Goal: Task Accomplishment & Management: Use online tool/utility

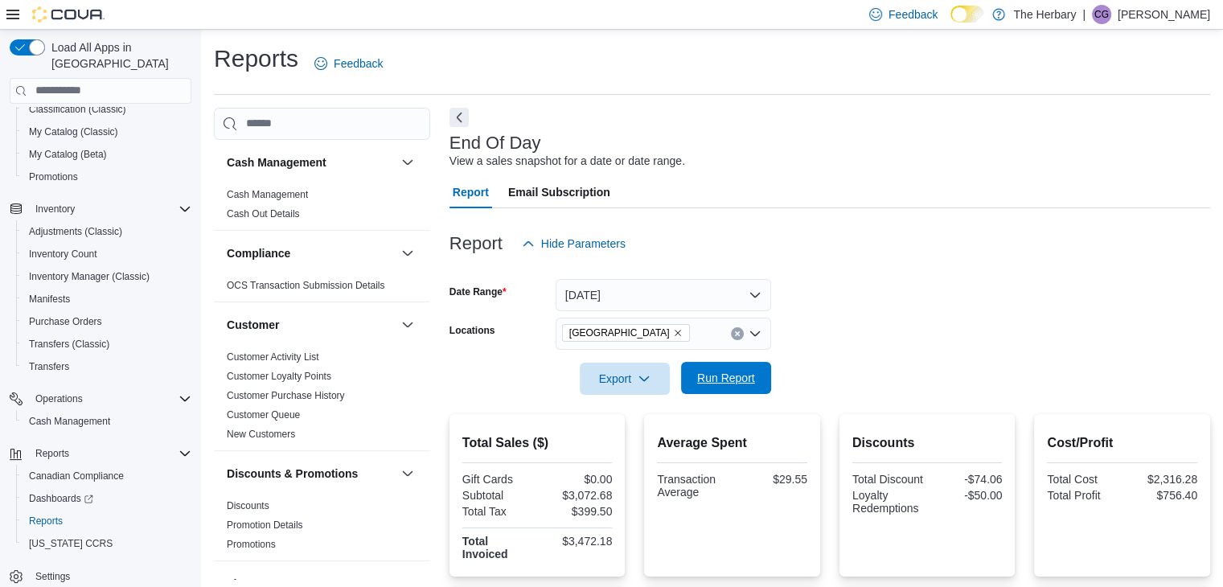
click at [727, 378] on span "Run Report" at bounding box center [726, 378] width 58 height 16
click at [659, 299] on button "Today" at bounding box center [664, 295] width 216 height 32
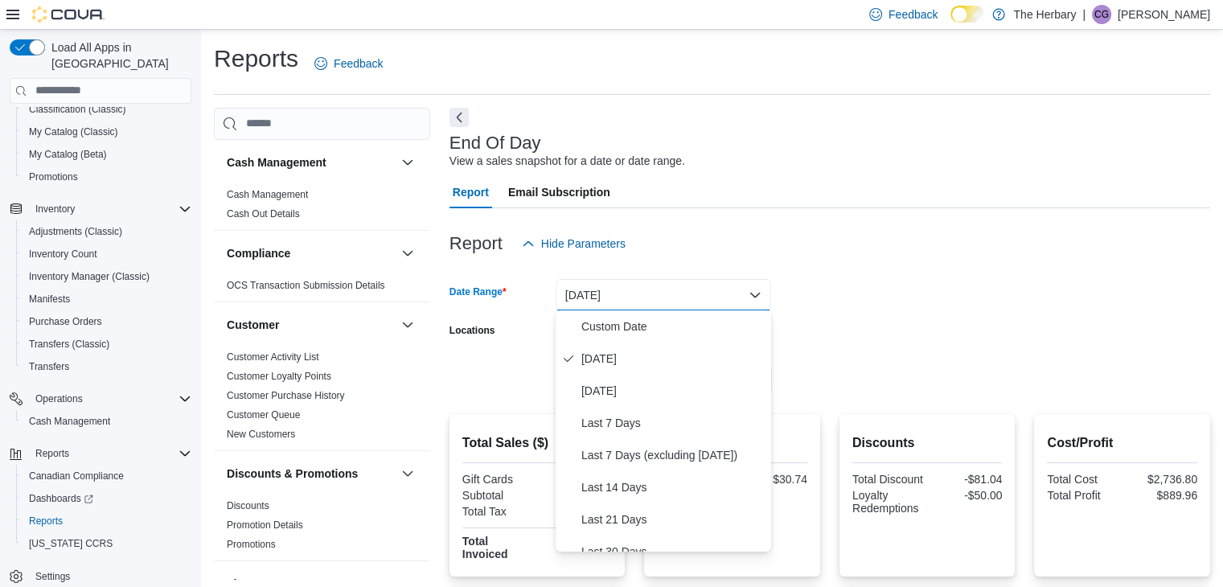
click at [907, 191] on div "Report Email Subscription" at bounding box center [830, 192] width 761 height 32
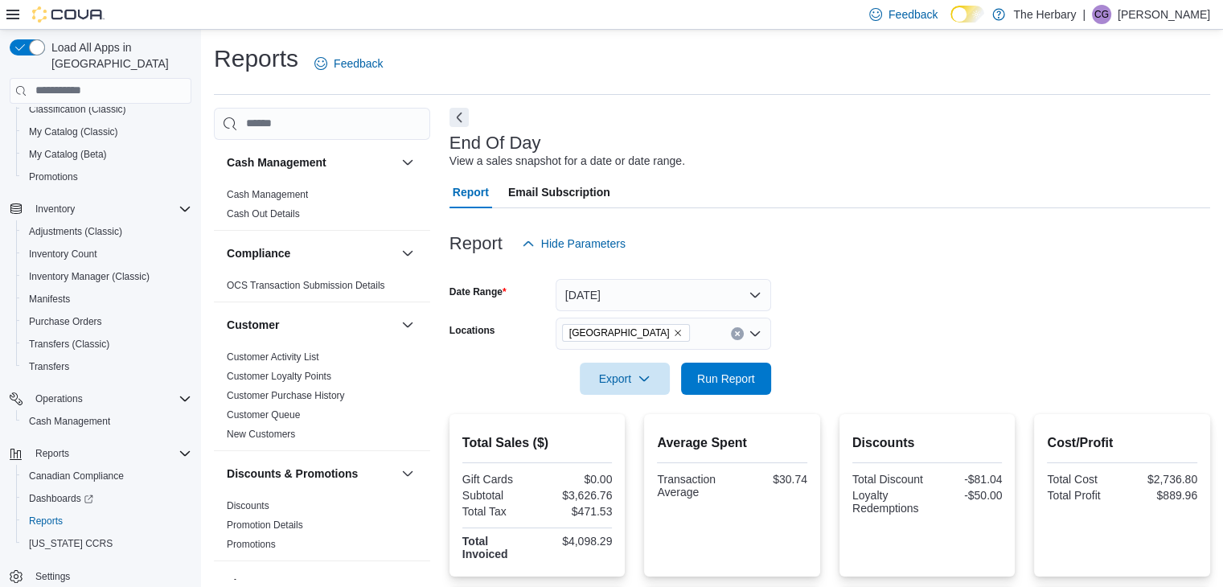
click at [926, 132] on div at bounding box center [830, 130] width 761 height 6
click at [800, 79] on div "Reports Feedback" at bounding box center [712, 64] width 997 height 42
click at [817, 113] on div "End Of Day View a sales snapshot for a date or date range. Report Email Subscri…" at bounding box center [830, 541] width 761 height 867
click at [572, 136] on div "End Of Day View a sales snapshot for a date or date range." at bounding box center [826, 152] width 753 height 36
click at [718, 121] on div "End Of Day View a sales snapshot for a date or date range. Report Email Subscri…" at bounding box center [830, 541] width 761 height 867
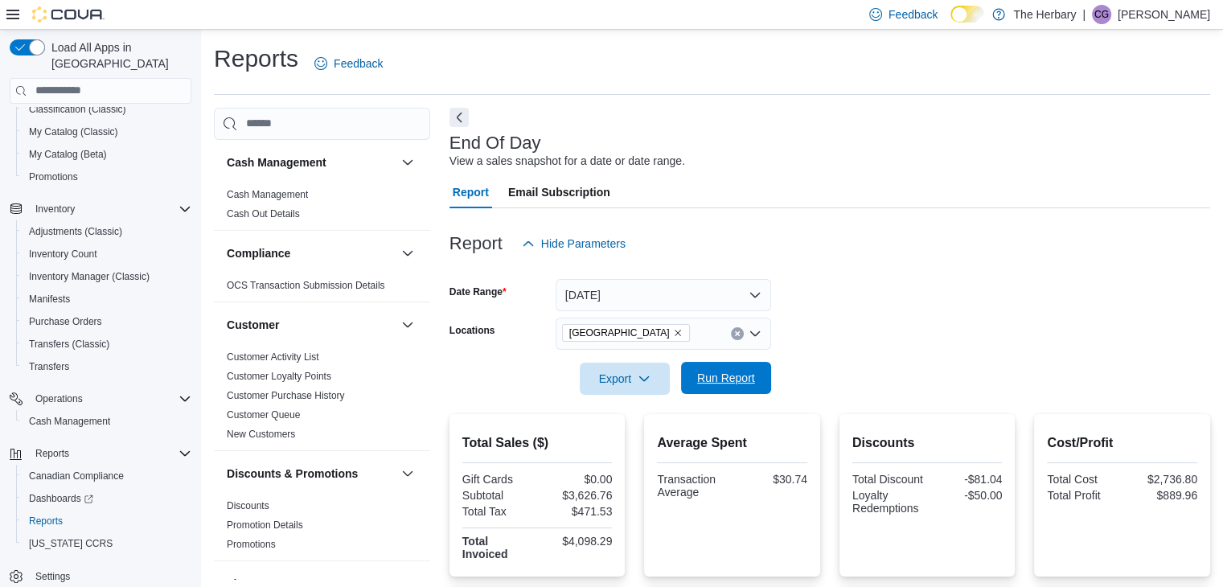
click at [720, 376] on span "Run Report" at bounding box center [726, 378] width 58 height 16
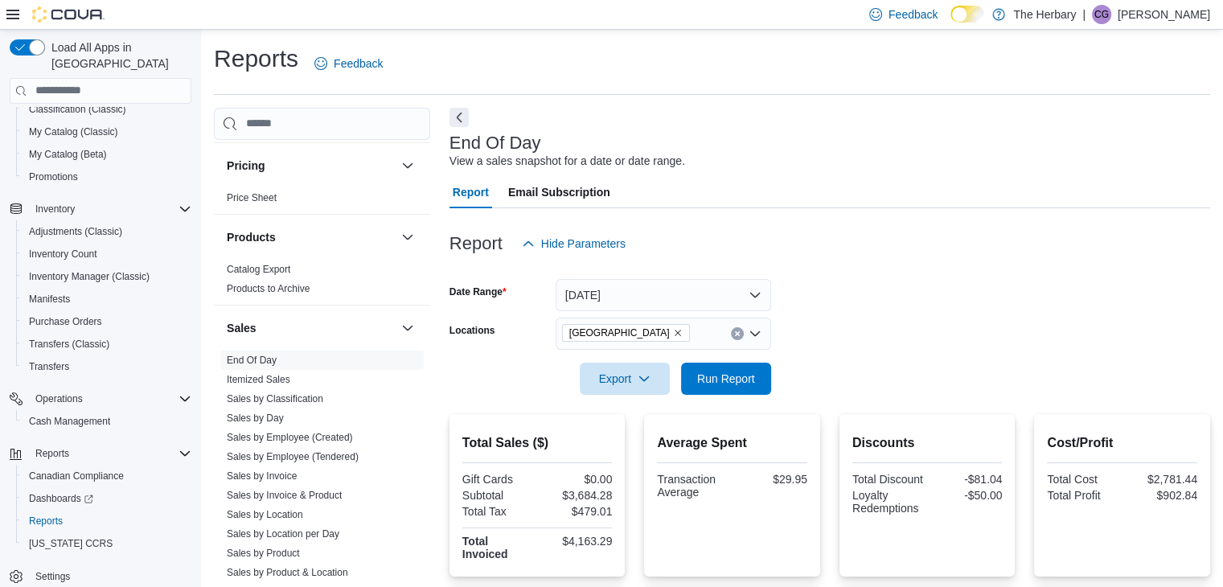
scroll to position [965, 0]
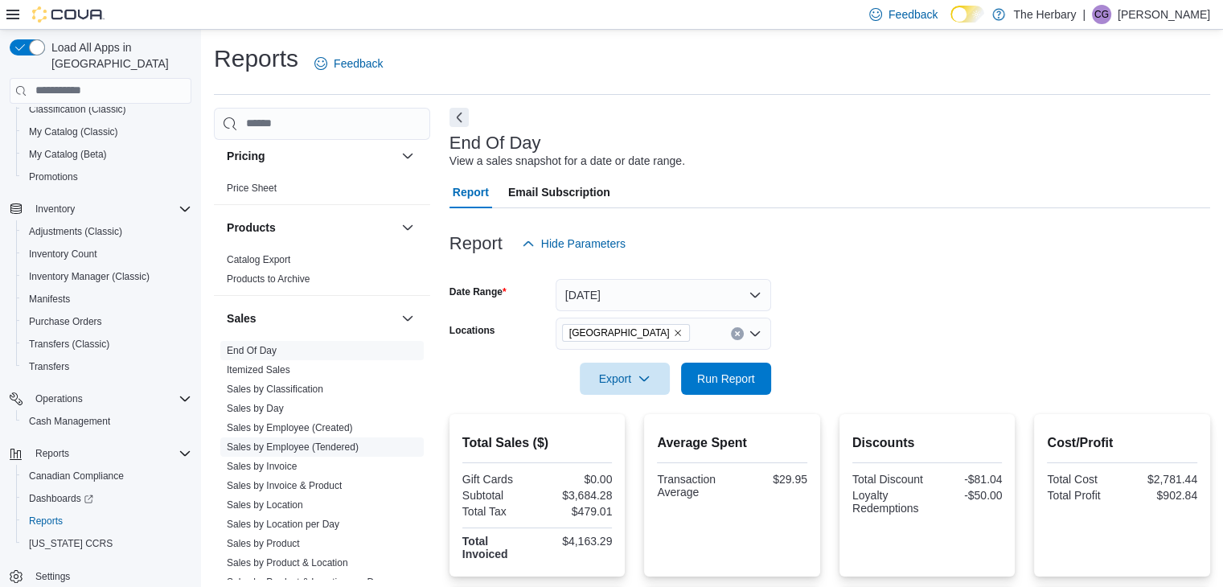
click at [340, 447] on link "Sales by Employee (Tendered)" at bounding box center [293, 447] width 132 height 11
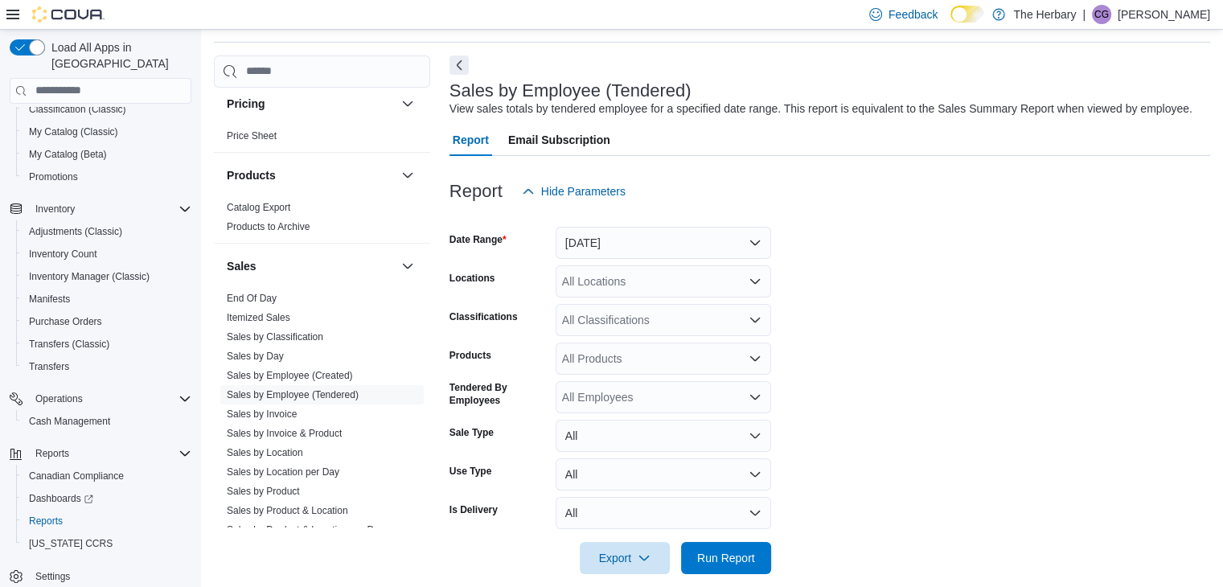
scroll to position [54, 0]
click at [681, 257] on button "Yesterday" at bounding box center [664, 241] width 216 height 32
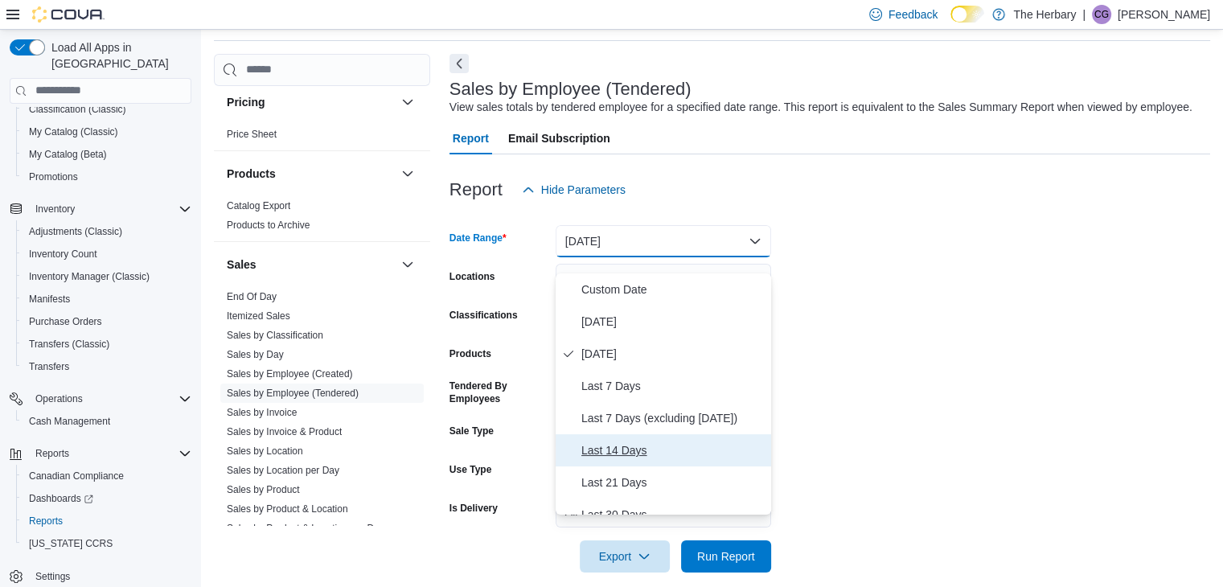
click at [622, 449] on span "Last 14 Days" at bounding box center [673, 450] width 183 height 19
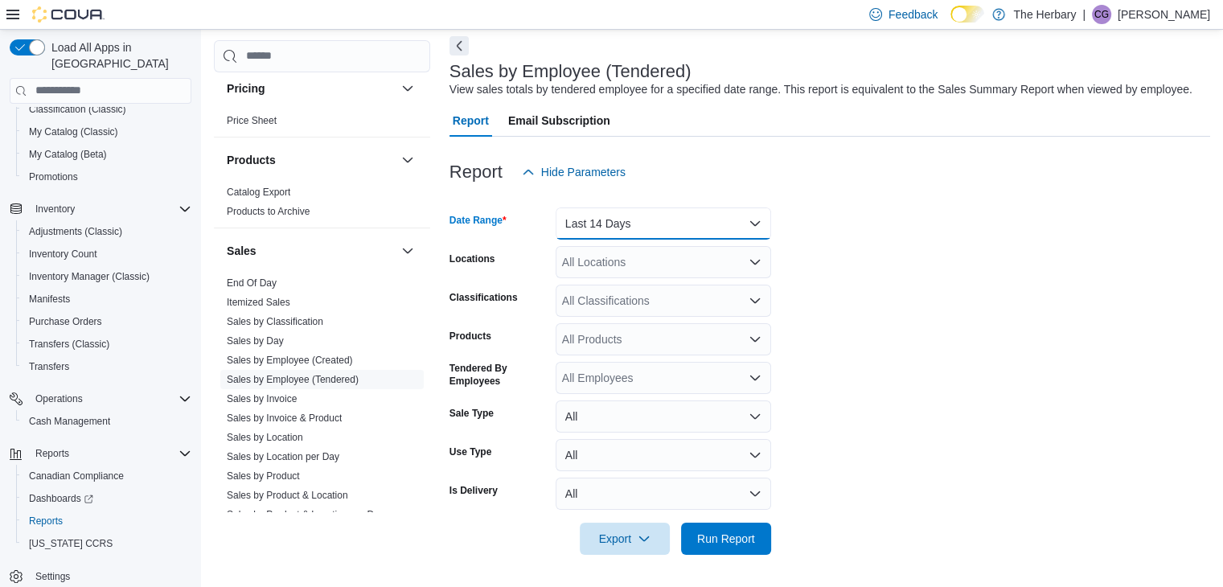
scroll to position [88, 0]
click at [622, 265] on div "All Locations" at bounding box center [664, 262] width 216 height 32
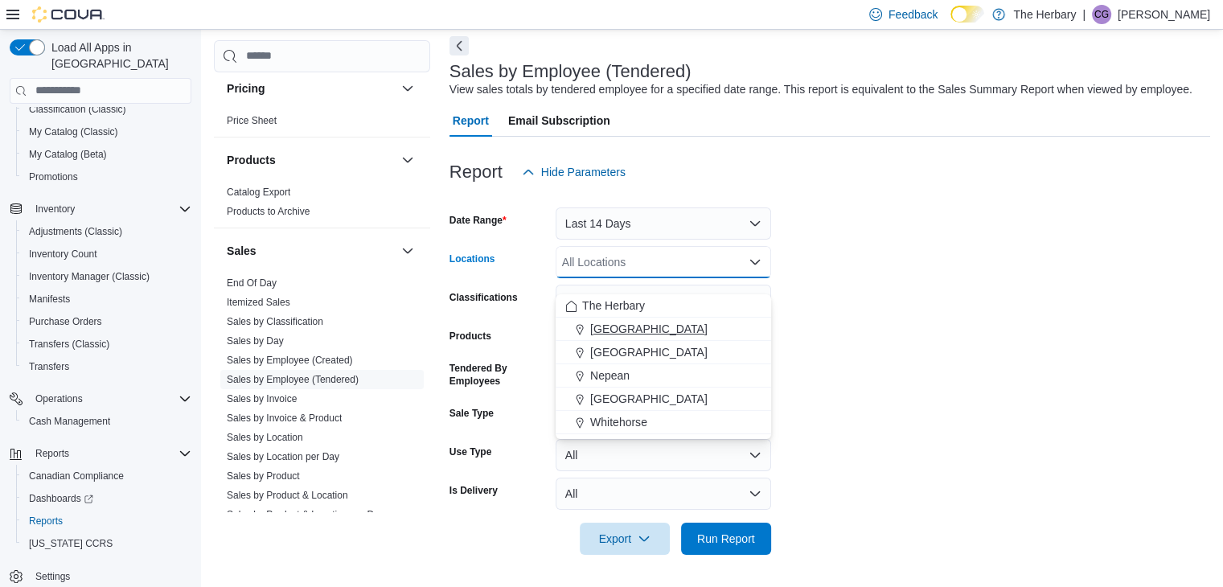
click at [612, 321] on span "Kingston" at bounding box center [648, 329] width 117 height 16
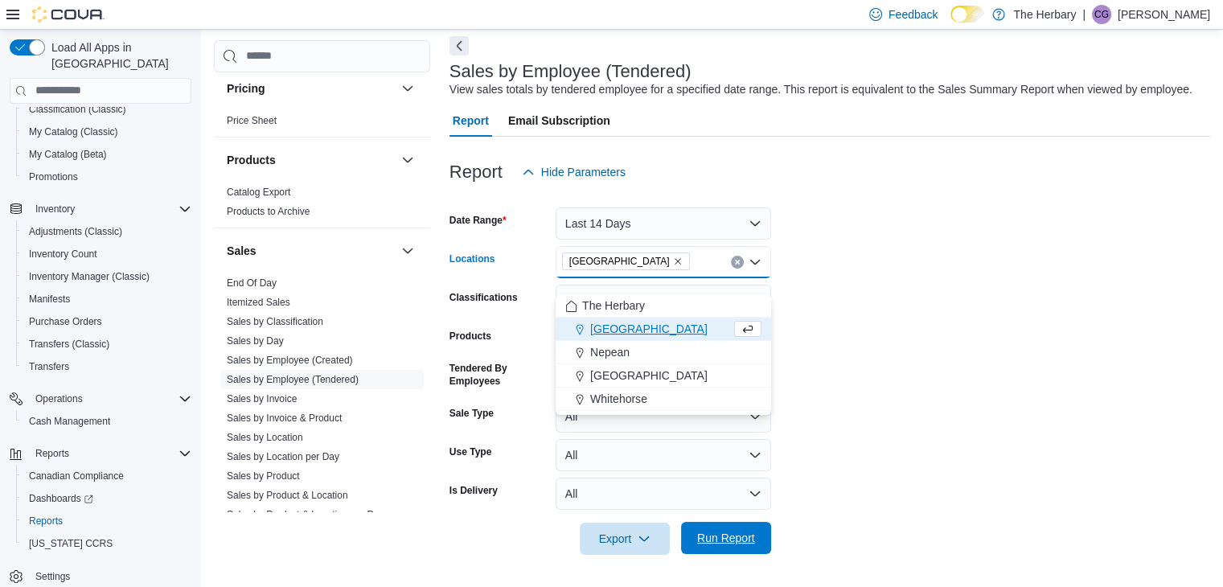
click at [709, 537] on span "Run Report" at bounding box center [726, 538] width 58 height 16
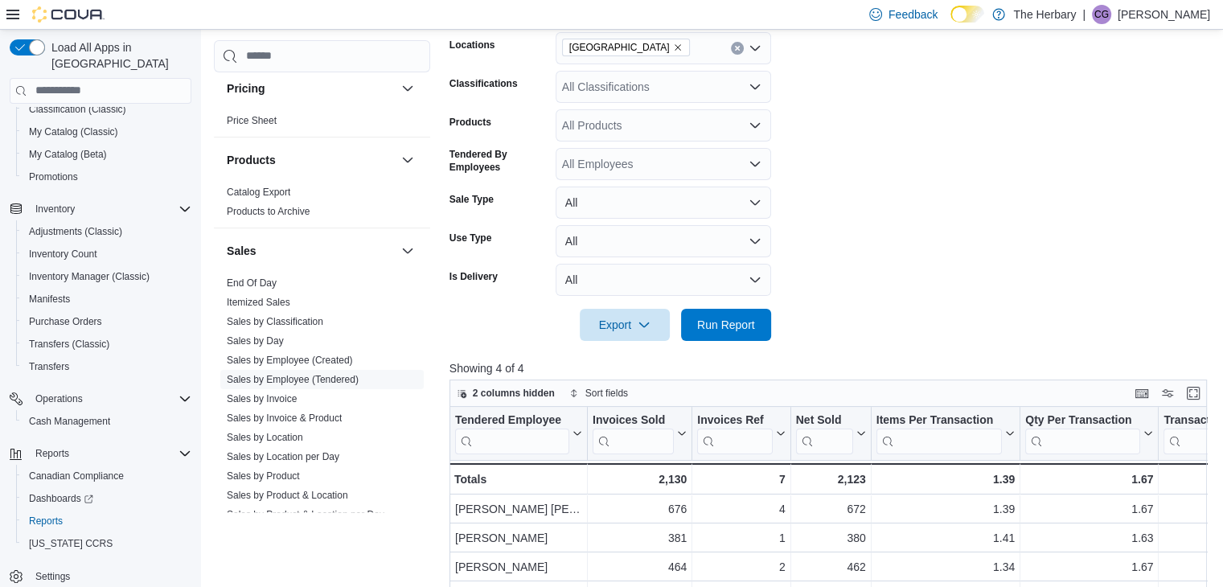
scroll to position [241, 0]
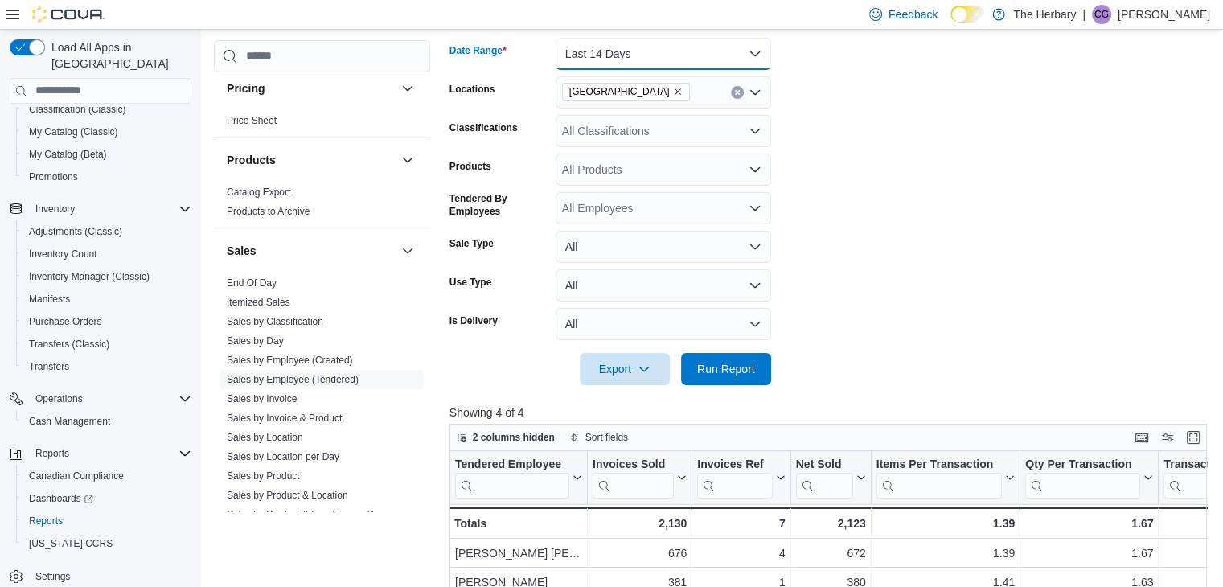
click at [738, 70] on button "Last 14 Days" at bounding box center [664, 54] width 216 height 32
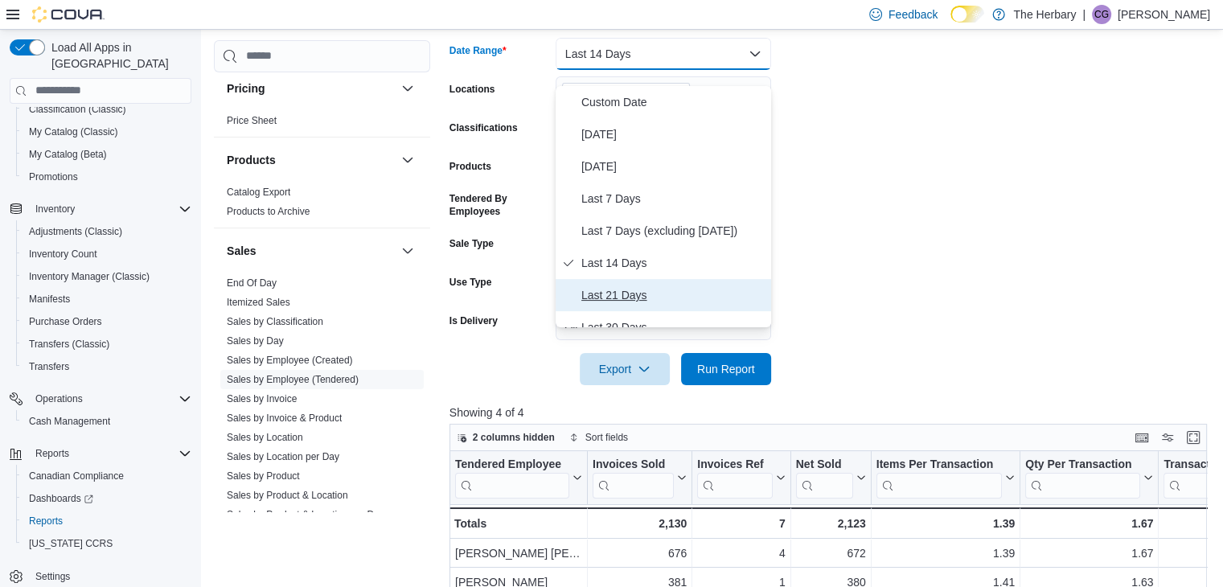
click at [650, 298] on span "Last 21 Days" at bounding box center [673, 295] width 183 height 19
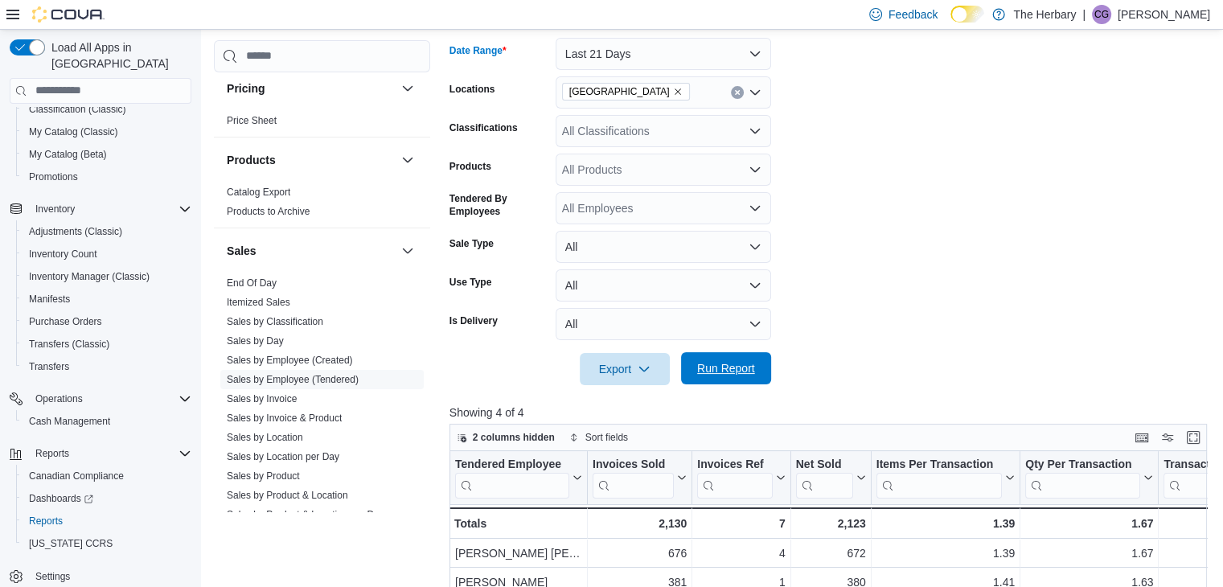
click at [727, 375] on span "Run Report" at bounding box center [726, 368] width 71 height 32
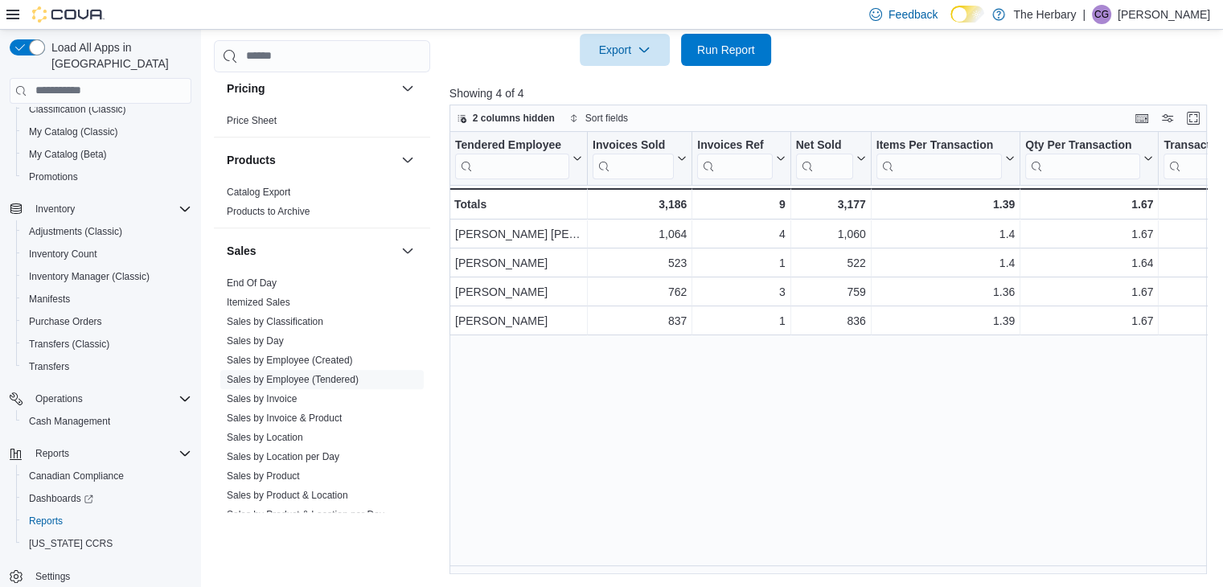
scroll to position [577, 0]
click at [814, 377] on div "Tendered Employee Click to view column header actions Invoices Sold Click to vi…" at bounding box center [833, 353] width 766 height 442
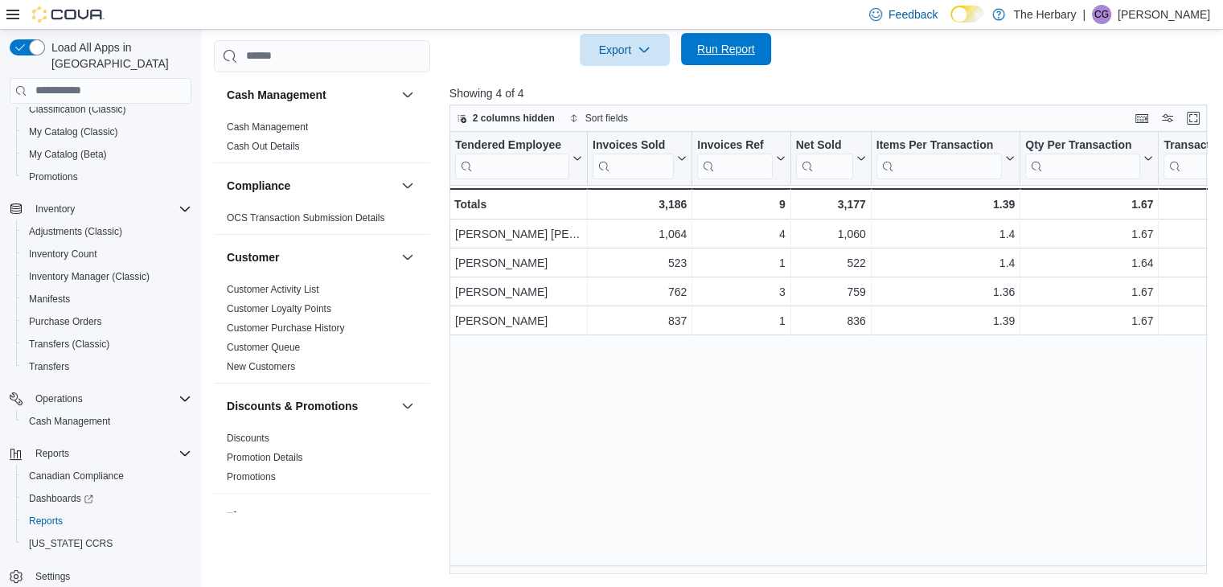
click at [692, 47] on span "Run Report" at bounding box center [726, 49] width 71 height 32
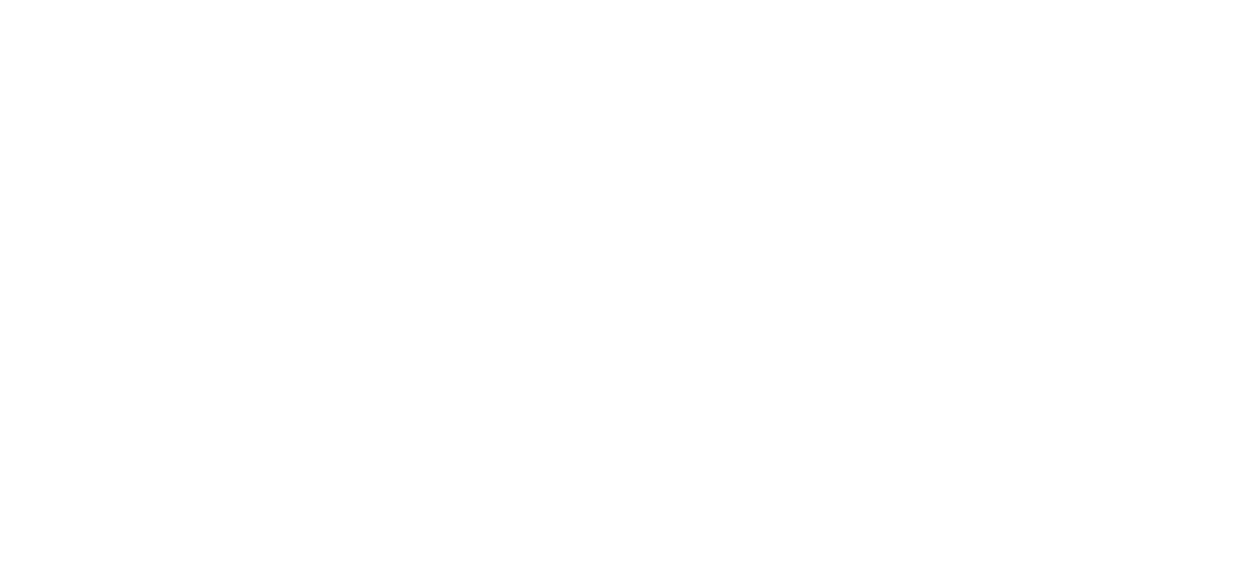
drag, startPoint x: 1056, startPoint y: 239, endPoint x: 1009, endPoint y: 142, distance: 107.2
click at [1055, 6] on html at bounding box center [617, 3] width 1235 height 6
click at [1012, 123] on div at bounding box center [617, 309] width 1235 height 558
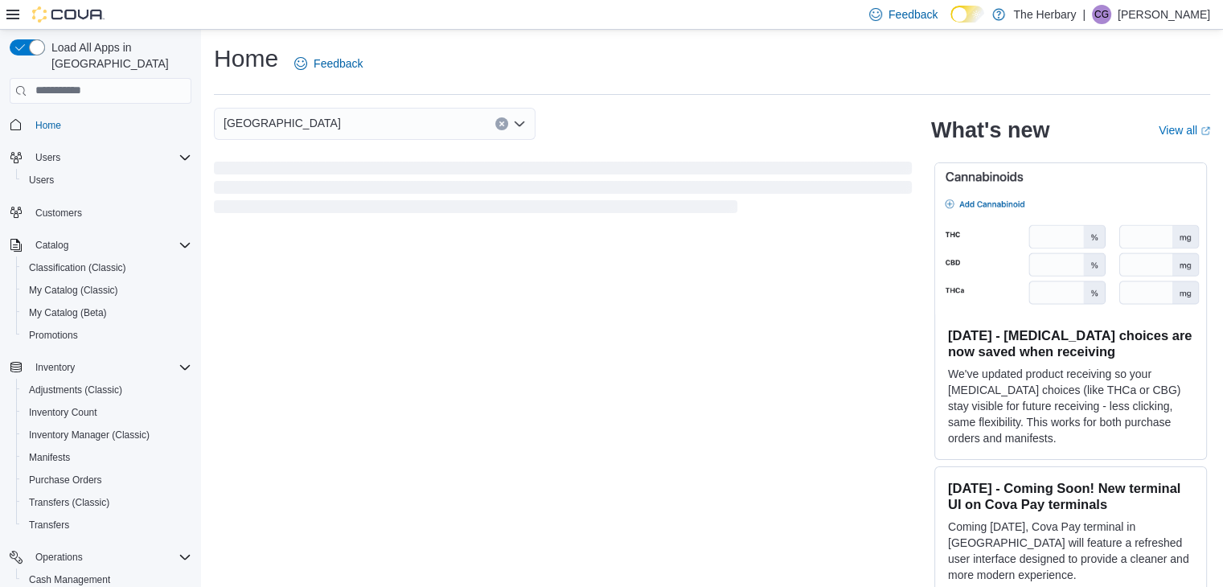
click at [1012, 123] on h2 "What's new" at bounding box center [990, 130] width 118 height 26
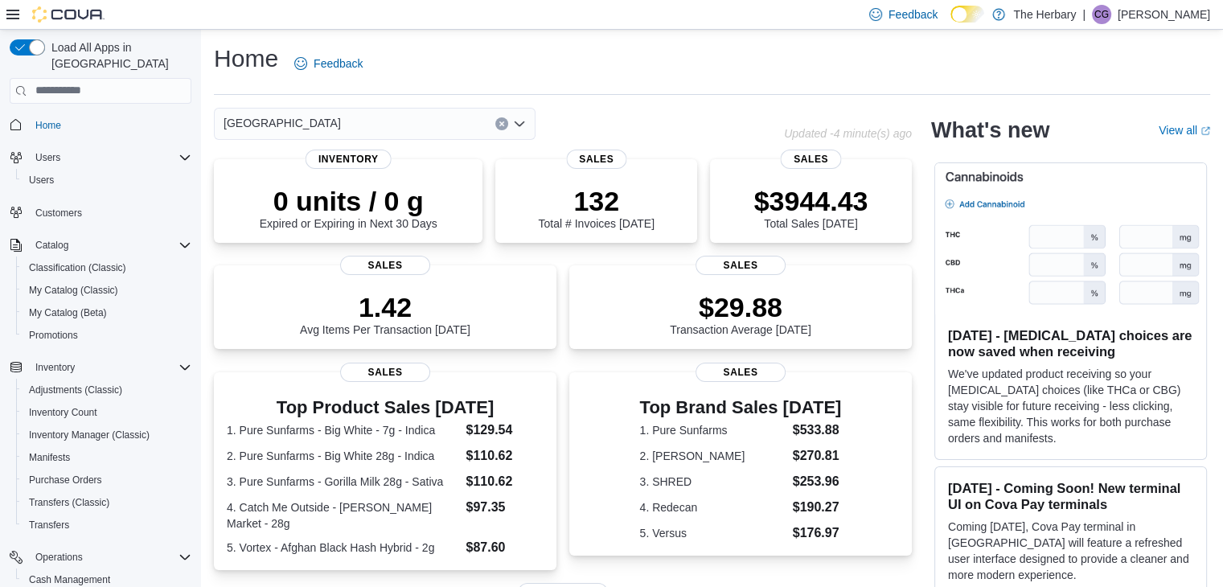
click at [1012, 123] on h2 "What's new" at bounding box center [990, 130] width 118 height 26
